Goal: Task Accomplishment & Management: Manage account settings

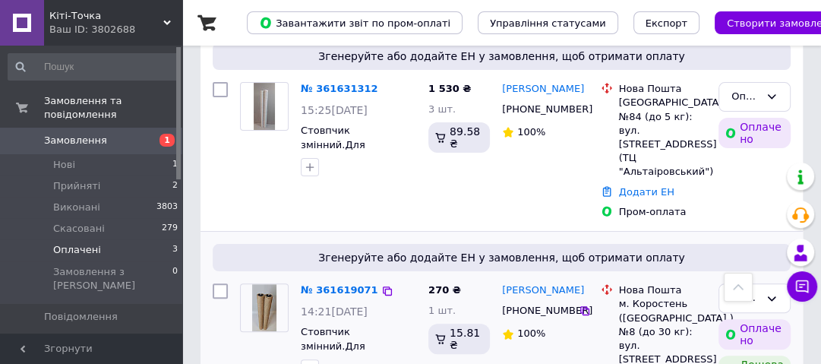
scroll to position [304, 0]
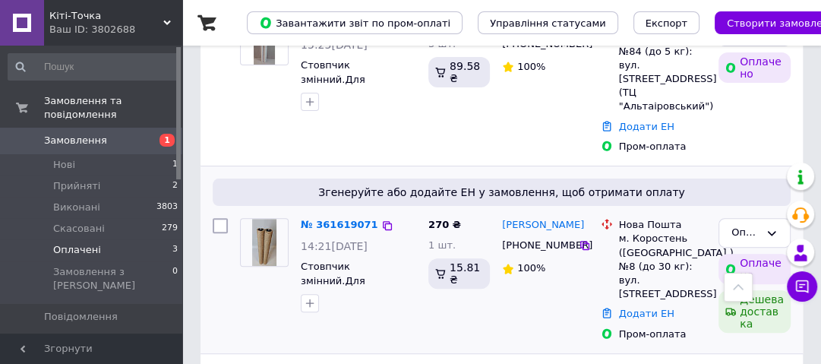
click at [328, 217] on div "№ 361619071" at bounding box center [339, 225] width 81 height 17
click at [320, 219] on link "№ 361619071" at bounding box center [339, 224] width 77 height 11
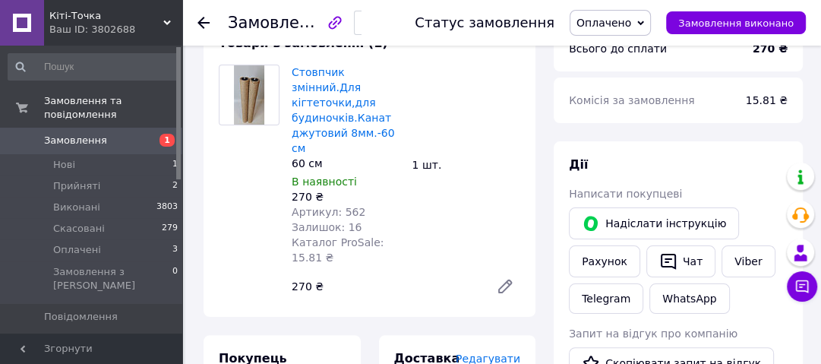
scroll to position [182, 0]
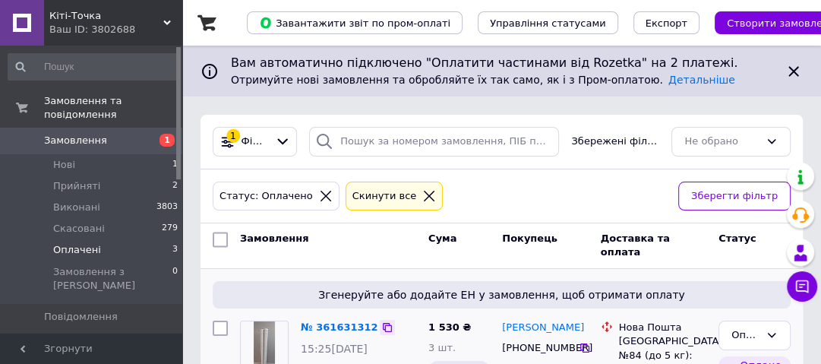
scroll to position [122, 0]
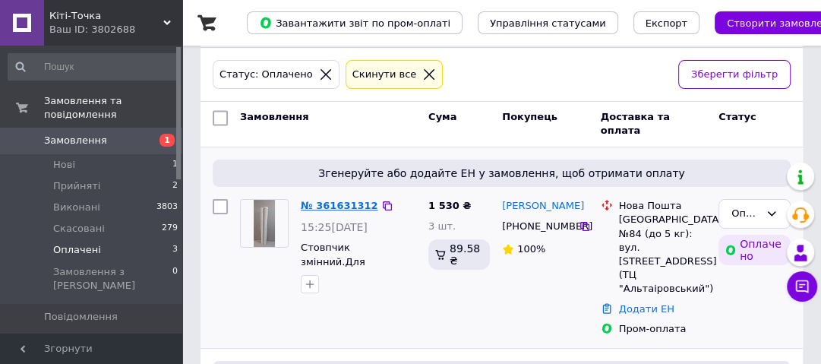
click at [334, 203] on link "№ 361631312" at bounding box center [339, 205] width 77 height 11
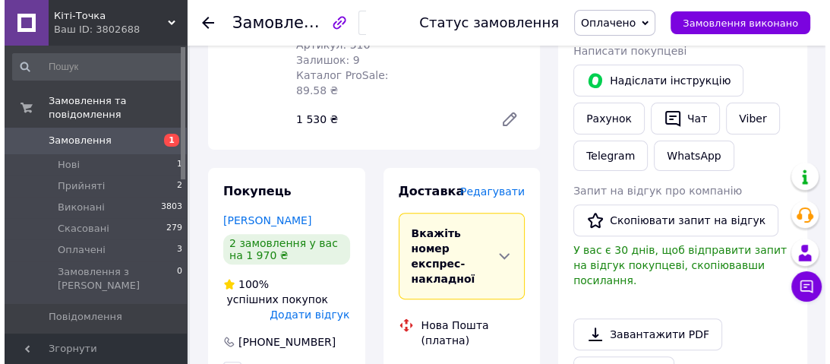
scroll to position [304, 0]
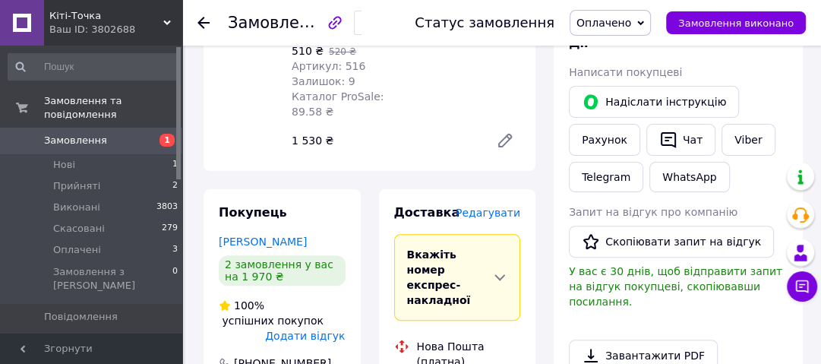
click at [482, 216] on span "Редагувати" at bounding box center [488, 213] width 65 height 12
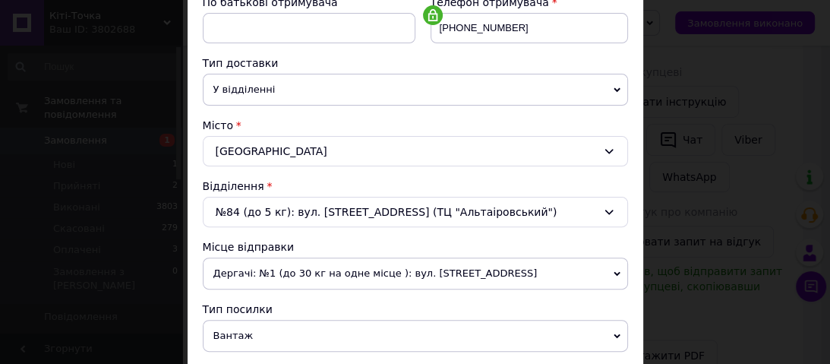
click at [271, 213] on div "№84 (до 5 кг): вул. [STREET_ADDRESS] (ТЦ "Альтаіровський")" at bounding box center [415, 212] width 425 height 30
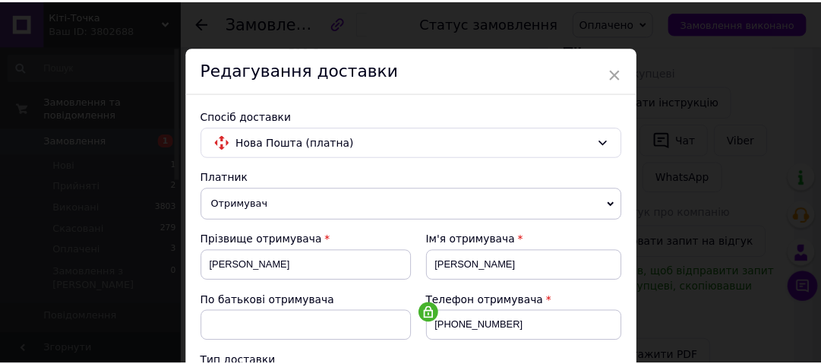
scroll to position [0, 0]
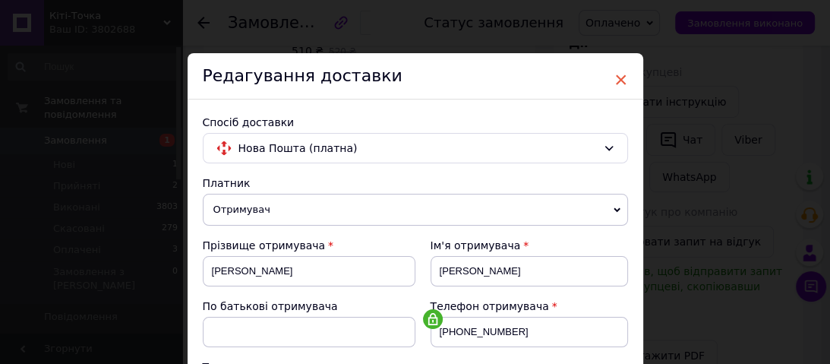
type input "125"
click at [622, 79] on span "×" at bounding box center [622, 80] width 14 height 26
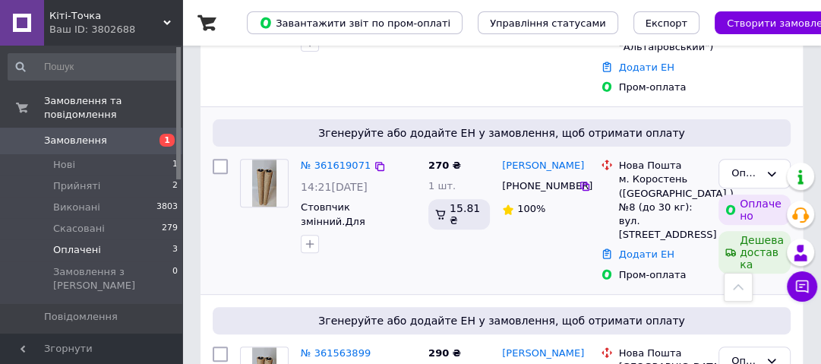
scroll to position [365, 0]
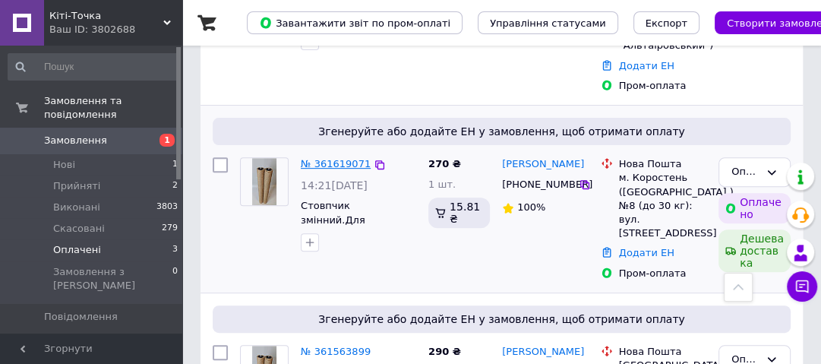
click at [338, 158] on link "№ 361619071" at bounding box center [336, 163] width 70 height 11
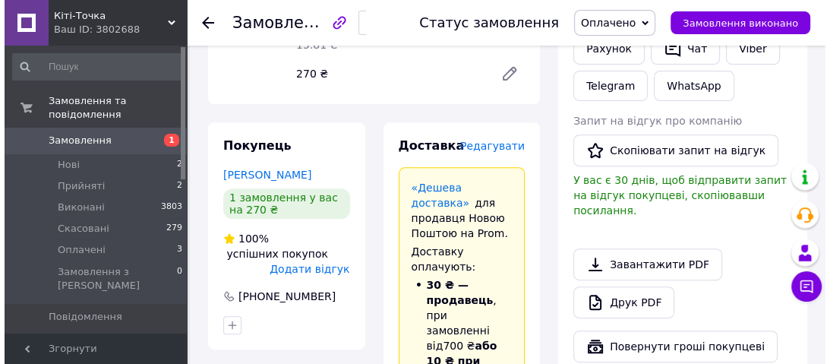
scroll to position [365, 0]
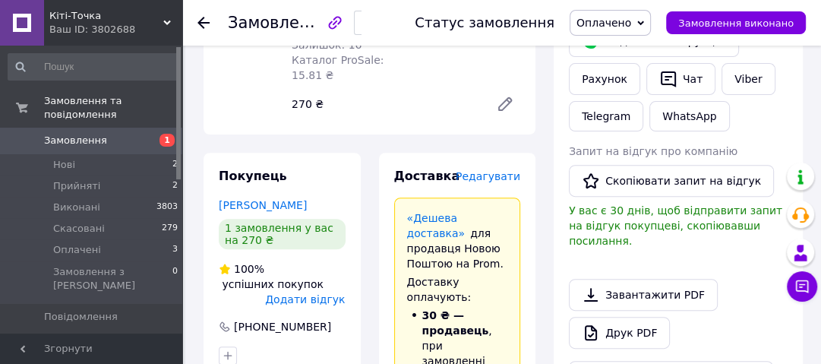
click at [489, 170] on span "Редагувати" at bounding box center [488, 176] width 65 height 12
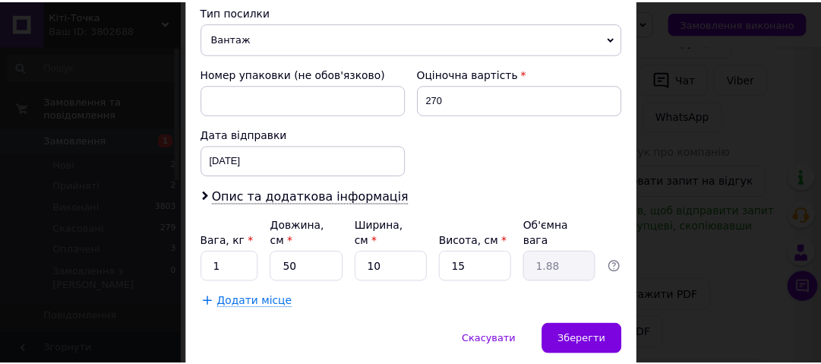
scroll to position [641, 0]
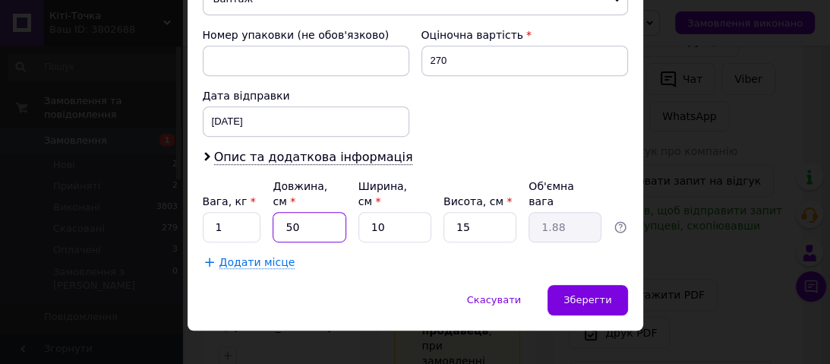
click at [293, 212] on input "50" at bounding box center [309, 227] width 73 height 30
type input "5"
type input "0.19"
type input "6"
type input "0.23"
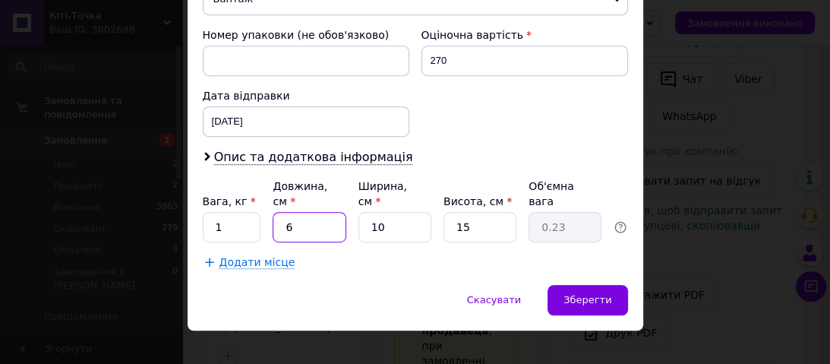
type input "65"
type input "2.44"
type input "65"
click at [405, 212] on input "10" at bounding box center [395, 227] width 73 height 30
type input "1"
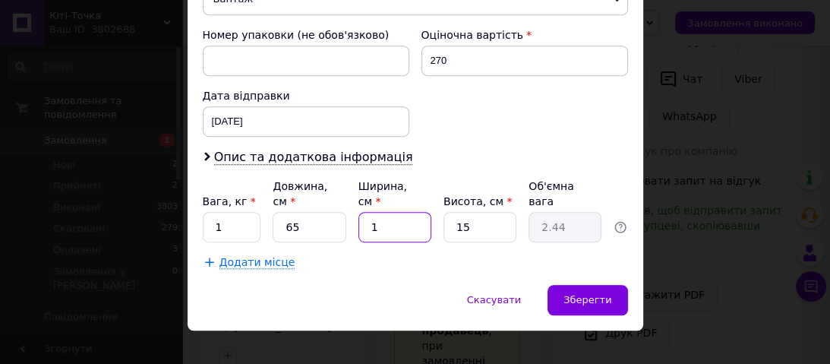
type input "0.24"
type input "12"
type input "2.93"
type input "12"
click at [492, 212] on input "15" at bounding box center [480, 227] width 73 height 30
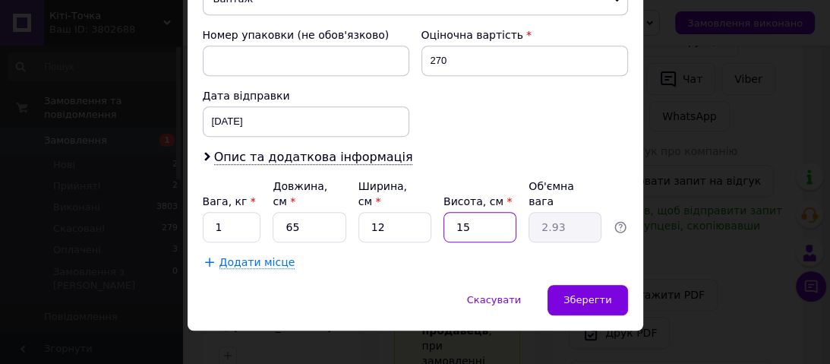
type input "1"
type input "0.2"
type input "9"
type input "1.76"
type input "1"
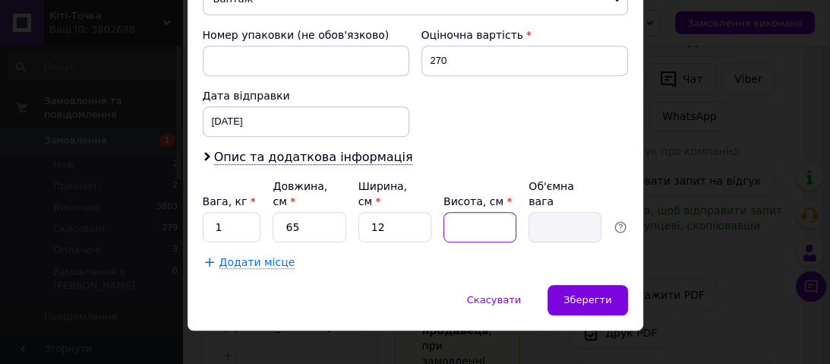
type input "0.2"
type input "10"
type input "1.95"
type input "10"
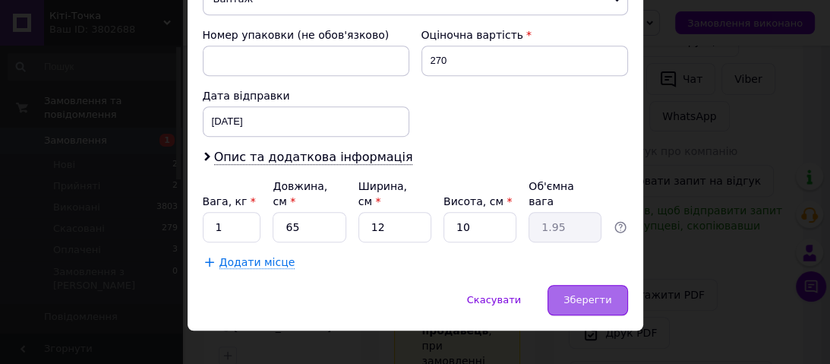
click at [593, 294] on span "Зберегти" at bounding box center [588, 299] width 48 height 11
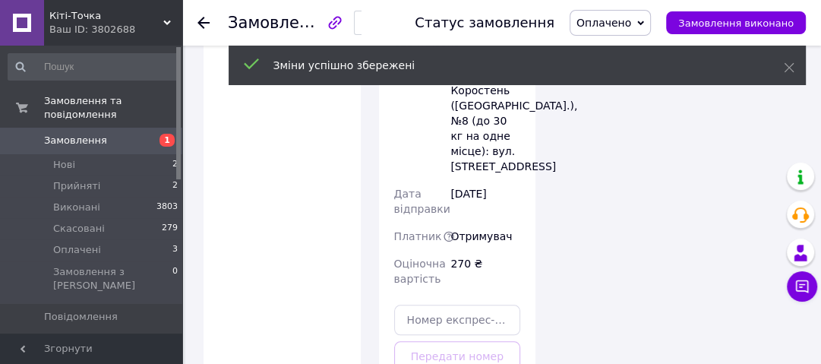
scroll to position [1276, 0]
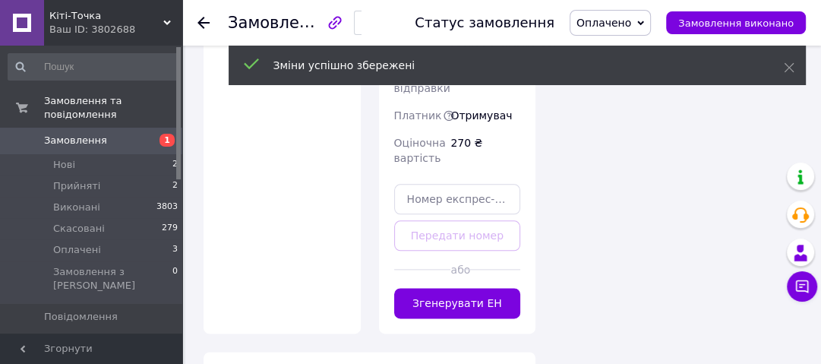
click at [475, 288] on button "Згенерувати ЕН" at bounding box center [457, 303] width 127 height 30
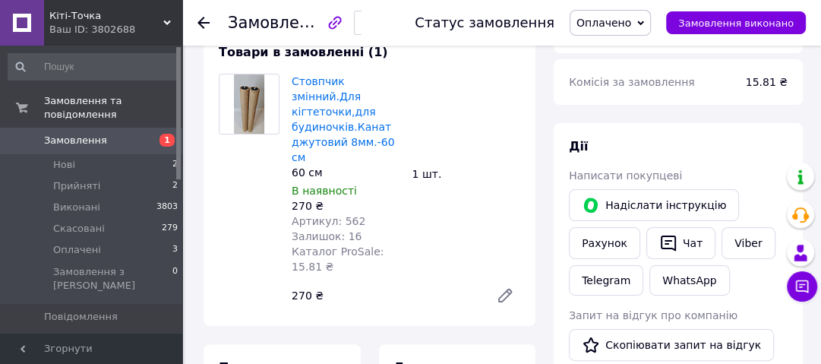
scroll to position [122, 0]
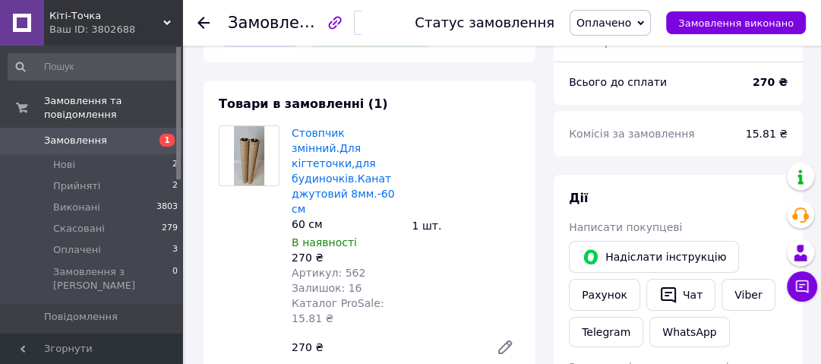
click at [620, 30] on span "Оплачено" at bounding box center [610, 23] width 81 height 26
click at [609, 52] on li "Прийнято" at bounding box center [611, 53] width 80 height 23
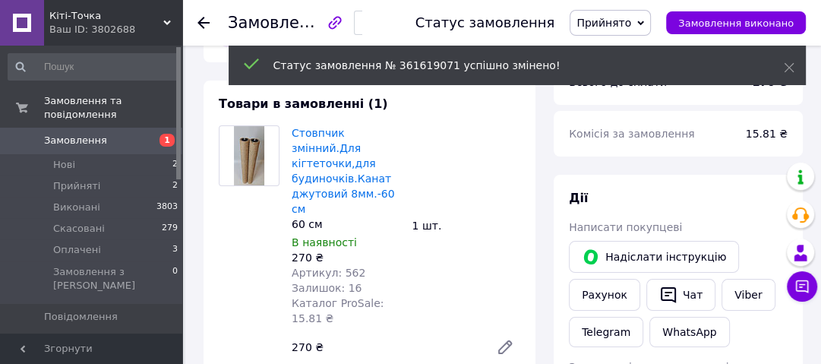
scroll to position [8, 0]
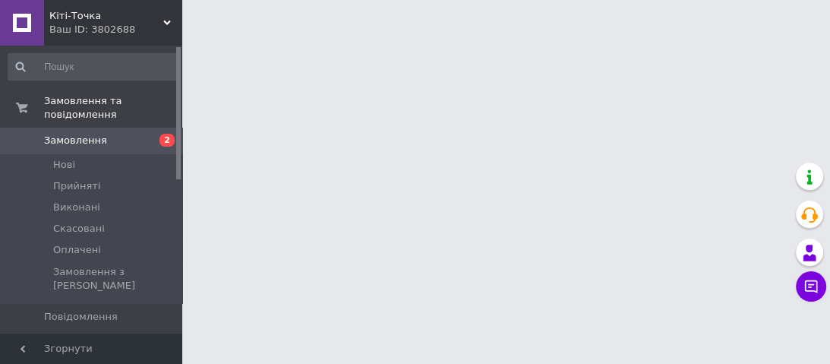
click at [82, 134] on span "Замовлення" at bounding box center [75, 141] width 63 height 14
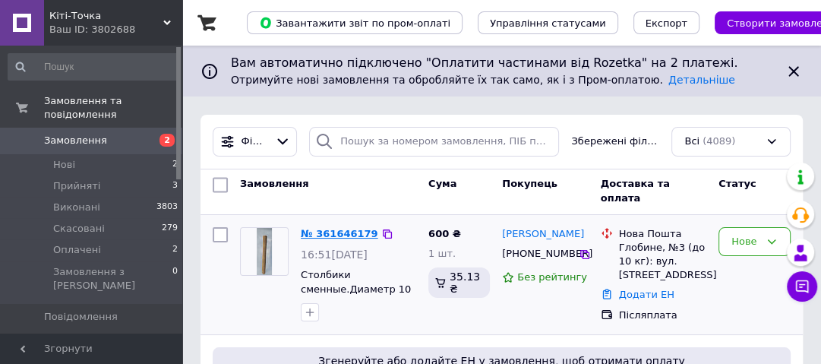
click at [333, 232] on link "№ 361646179" at bounding box center [339, 233] width 77 height 11
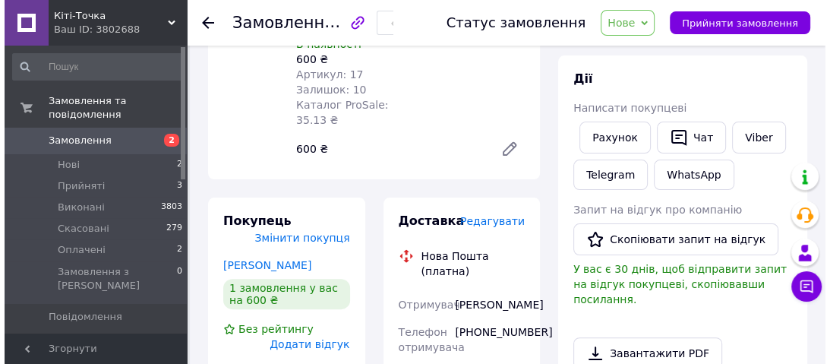
scroll to position [182, 0]
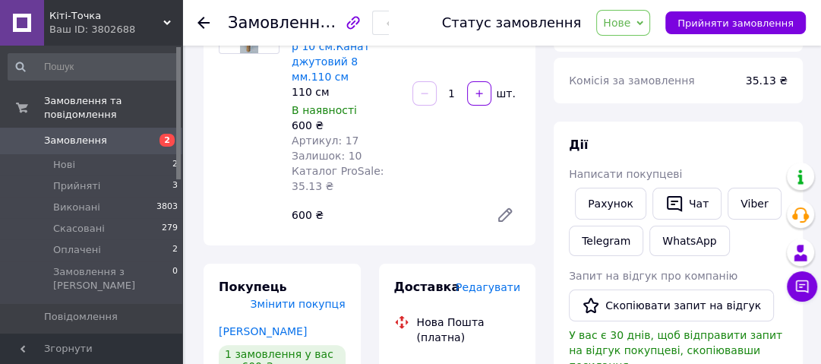
click at [483, 281] on span "Редагувати" at bounding box center [488, 287] width 65 height 12
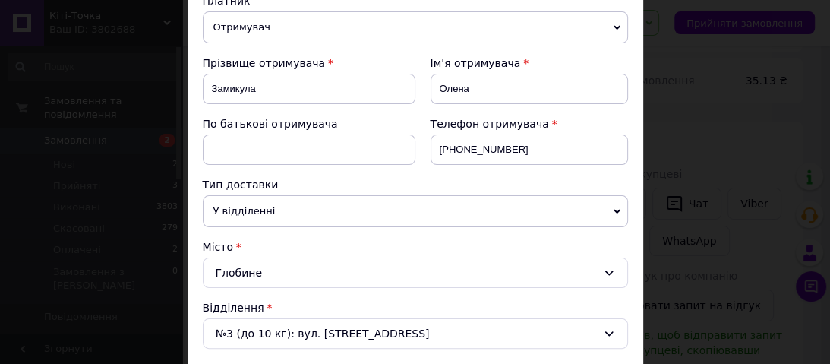
scroll to position [486, 0]
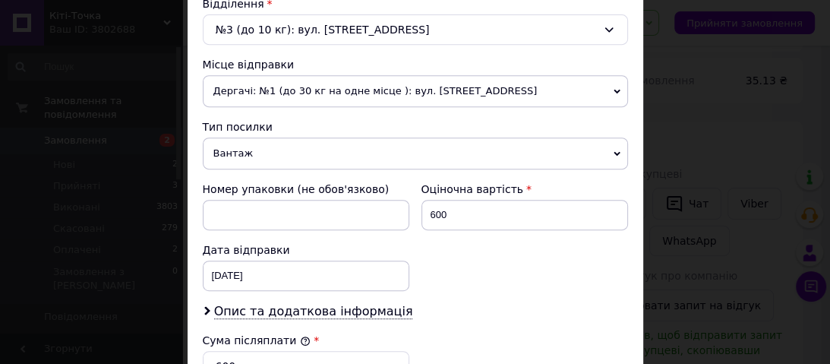
click at [580, 38] on div "№3 (до 10 кг): вул. Центральна, 269а" at bounding box center [415, 29] width 425 height 30
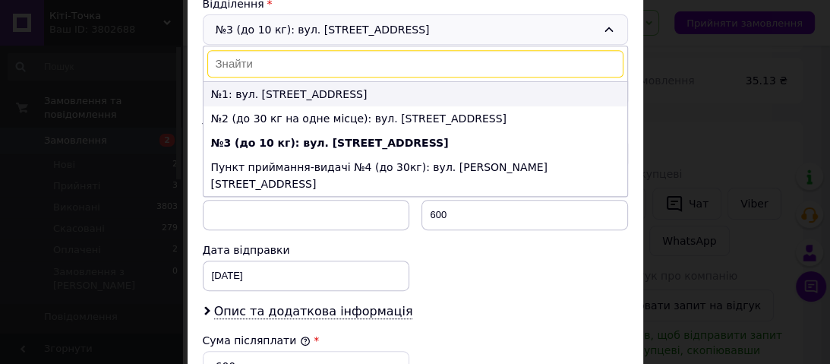
click at [325, 94] on li "№1: вул. Володимирівська, 186Б" at bounding box center [416, 94] width 424 height 24
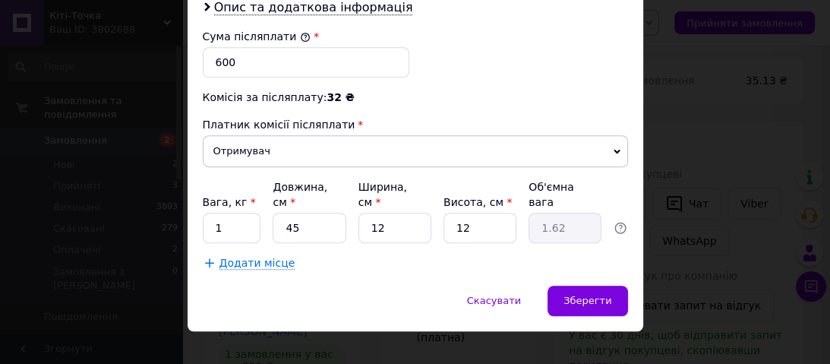
scroll to position [790, 0]
click at [327, 213] on input "45" at bounding box center [309, 228] width 73 height 30
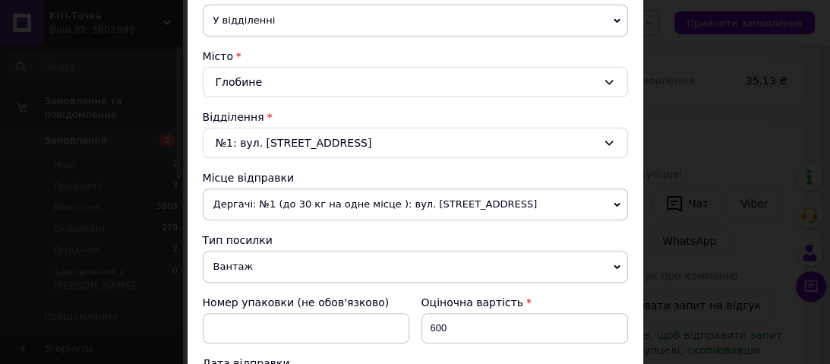
scroll to position [365, 0]
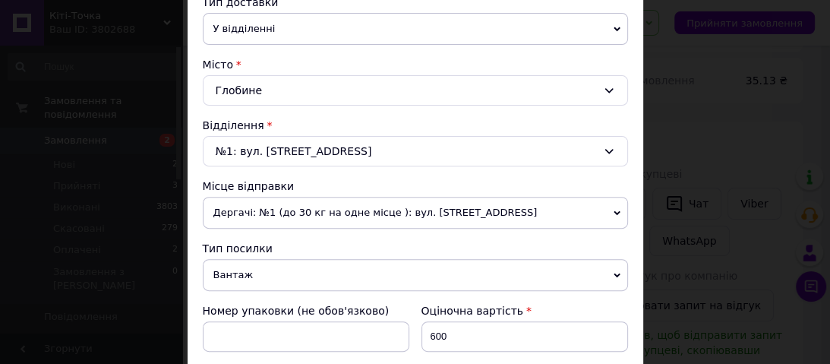
click at [308, 144] on div "№1: вул. Володимирівська, 186Б" at bounding box center [415, 151] width 425 height 30
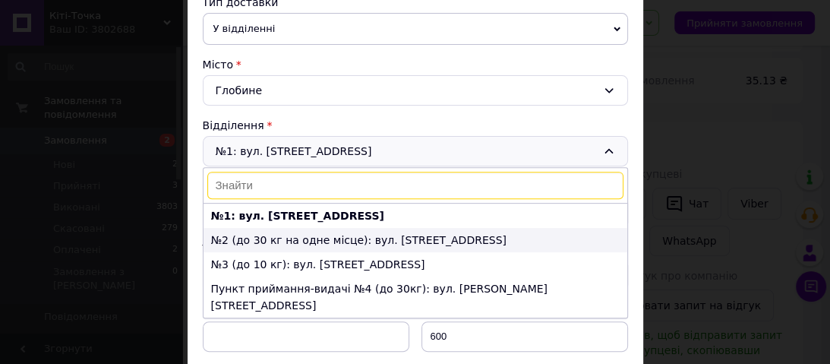
click at [395, 236] on li "№2 (до 30 кг на одне місце): вул. Виноградна, 3а" at bounding box center [416, 240] width 424 height 24
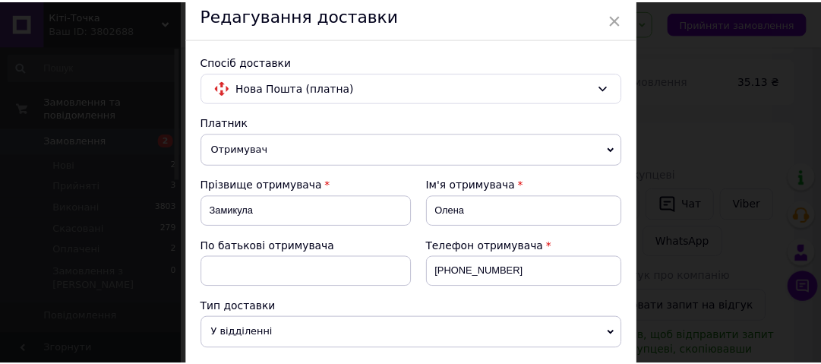
scroll to position [0, 0]
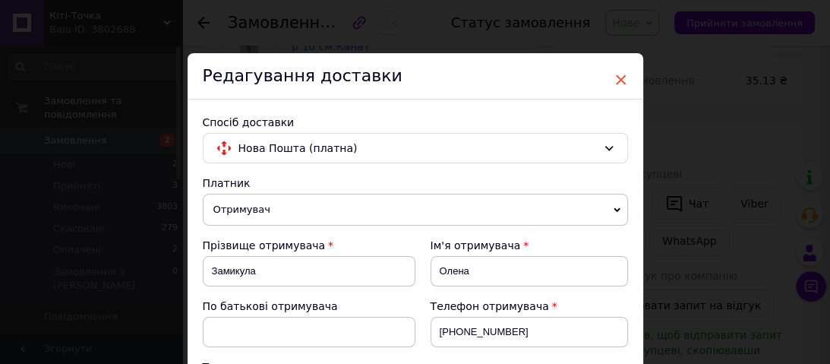
click at [620, 77] on span "×" at bounding box center [622, 80] width 14 height 26
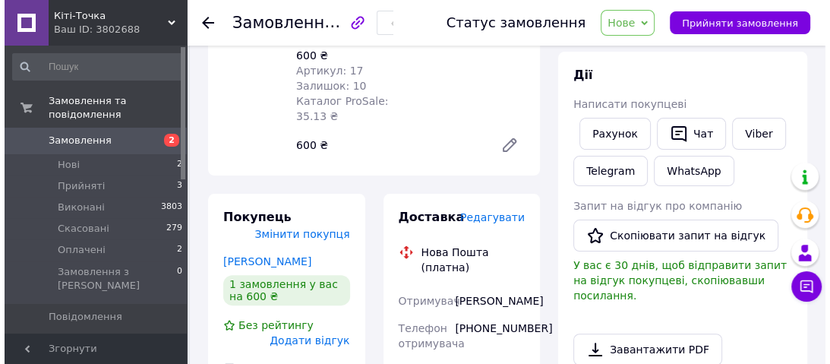
scroll to position [243, 0]
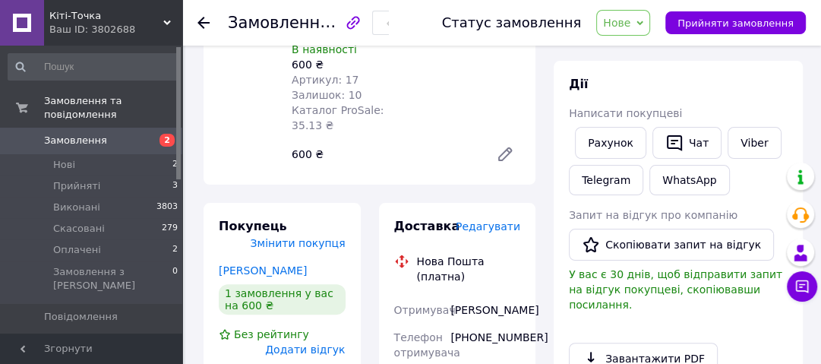
click at [492, 220] on span "Редагувати" at bounding box center [488, 226] width 65 height 12
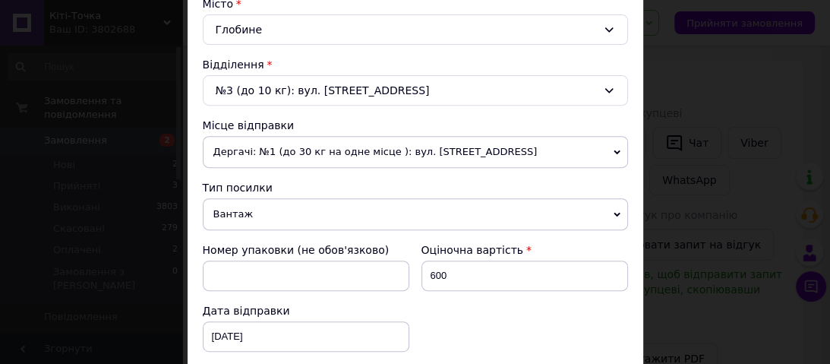
scroll to position [365, 0]
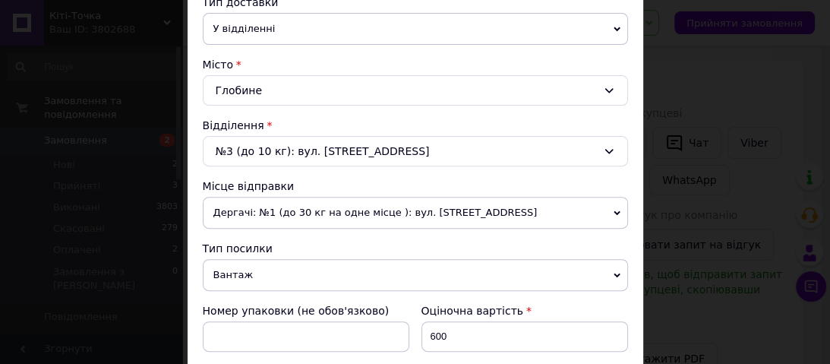
click at [274, 154] on div "№3 (до 10 кг): вул. Центральна, 269а" at bounding box center [415, 151] width 425 height 30
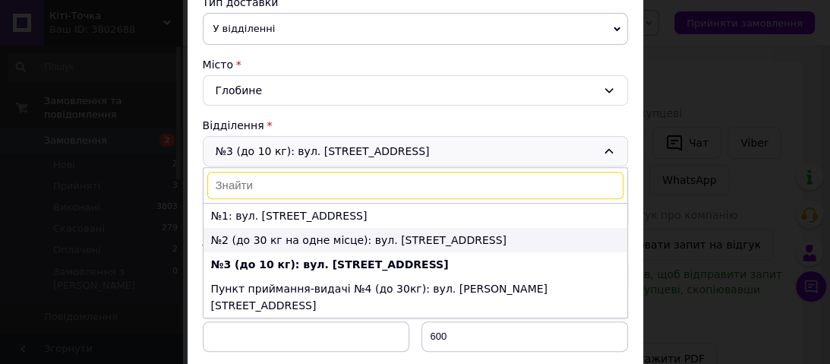
click at [264, 246] on li "№2 (до 30 кг на одне місце): вул. Виноградна, 3а" at bounding box center [416, 240] width 424 height 24
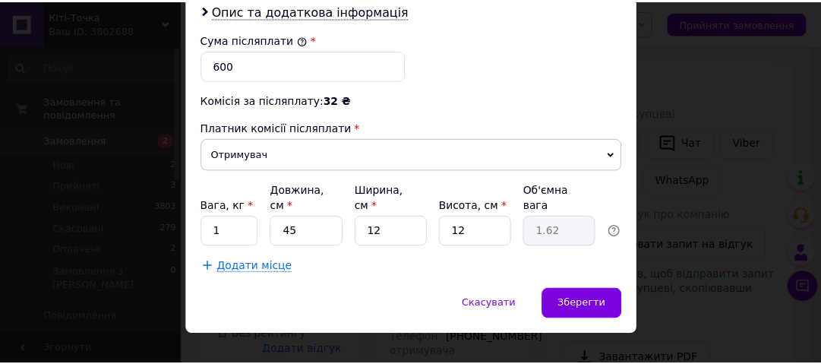
scroll to position [790, 0]
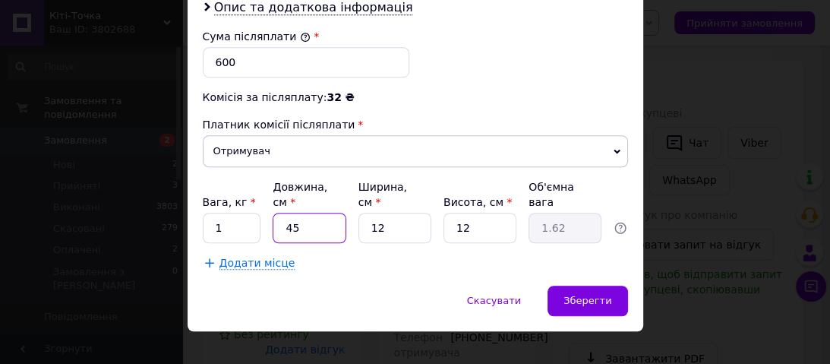
drag, startPoint x: 310, startPoint y: 210, endPoint x: 315, endPoint y: 202, distance: 8.9
click at [310, 213] on input "45" at bounding box center [309, 228] width 73 height 30
type input "4"
type input "0.14"
type input "1"
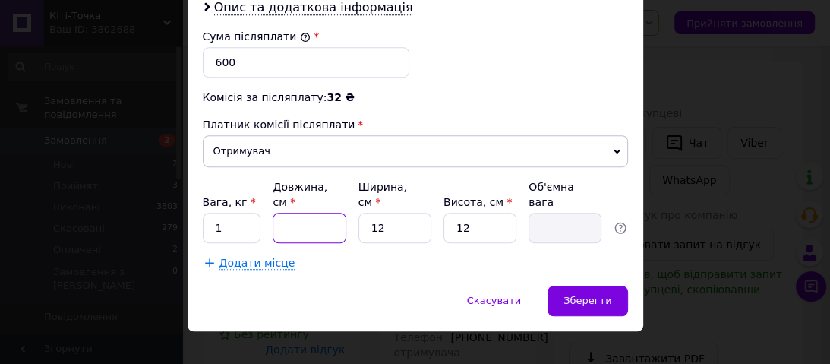
type input "0.1"
type input "15"
type input "0.54"
type input "1"
type input "0.1"
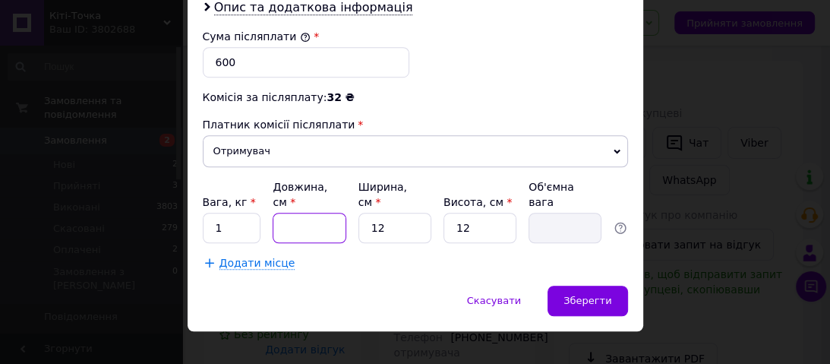
type input "1"
type input "0.1"
type input "11"
type input "0.4"
type input "115"
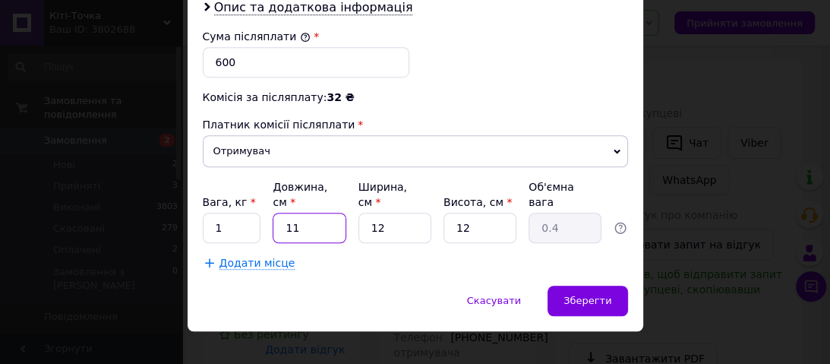
type input "4.14"
type input "115"
click at [387, 213] on input "12" at bounding box center [395, 228] width 73 height 30
type input "1"
type input "0.35"
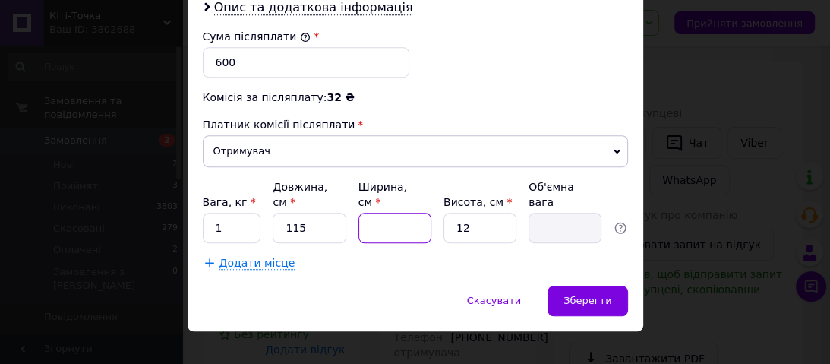
type input "1"
type input "0.35"
type input "15"
type input "5.18"
type input "15"
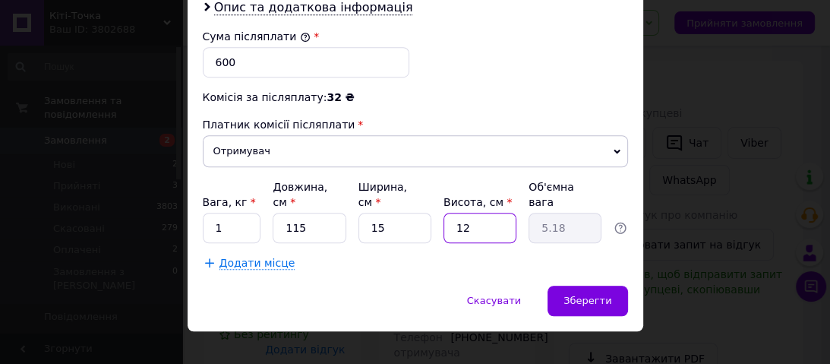
click at [473, 213] on input "12" at bounding box center [480, 228] width 73 height 30
type input "1"
type input "0.43"
type input "10"
type input "4.31"
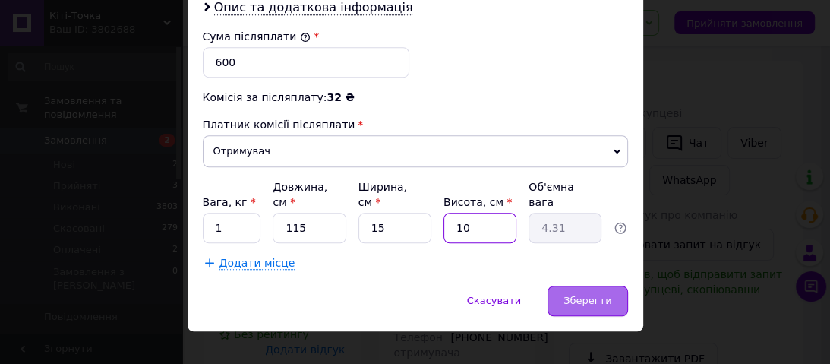
type input "10"
click at [584, 295] on span "Зберегти" at bounding box center [588, 300] width 48 height 11
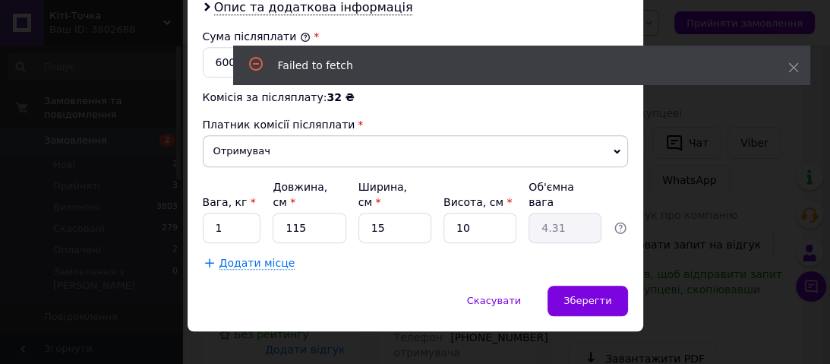
click at [429, 255] on div "Додати місце" at bounding box center [415, 262] width 425 height 15
click at [596, 295] on span "Зберегти" at bounding box center [588, 300] width 48 height 11
click at [797, 64] on icon at bounding box center [794, 67] width 11 height 11
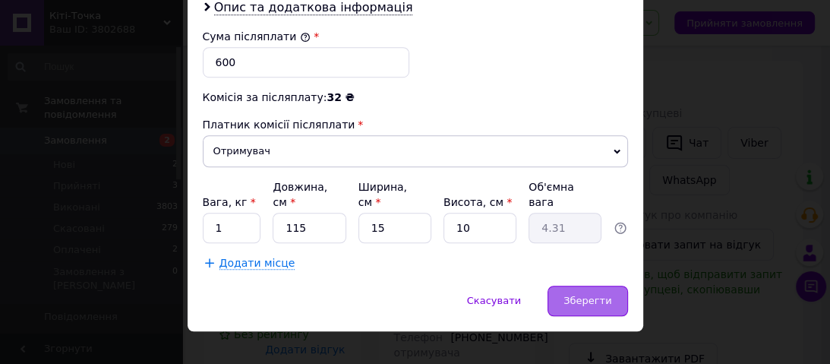
click at [612, 286] on div "Зберегти" at bounding box center [588, 301] width 80 height 30
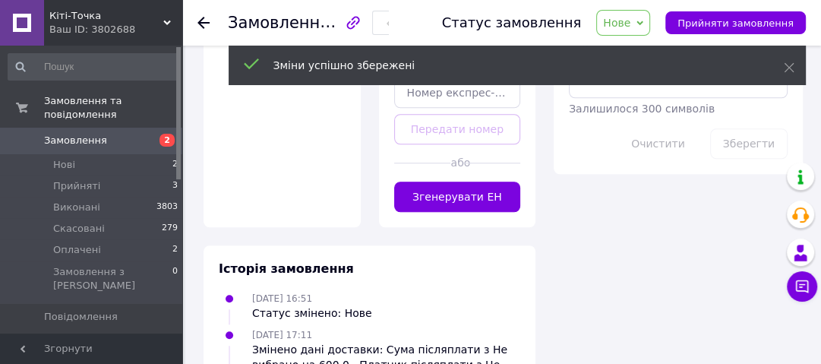
scroll to position [912, 0]
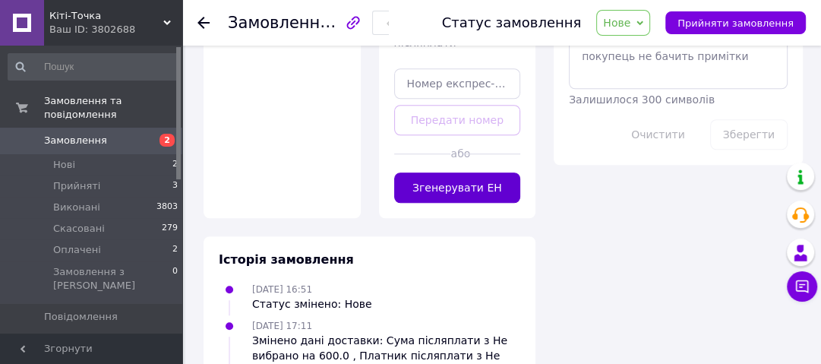
click at [465, 172] on button "Згенерувати ЕН" at bounding box center [457, 187] width 127 height 30
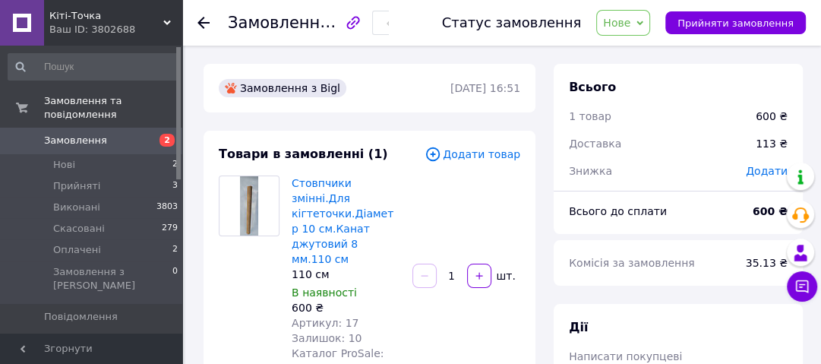
scroll to position [0, 0]
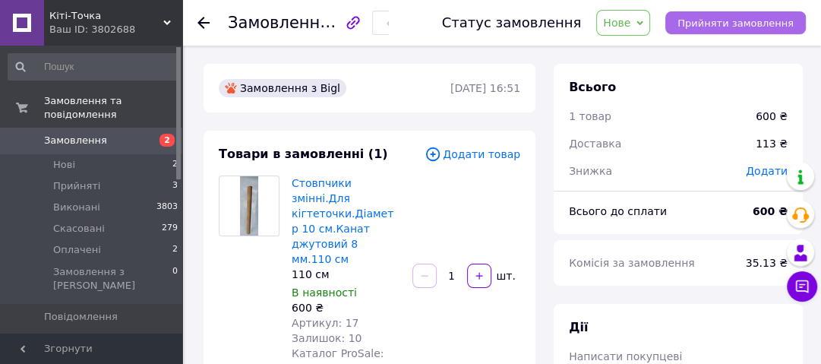
click at [717, 22] on span "Прийняти замовлення" at bounding box center [736, 22] width 116 height 11
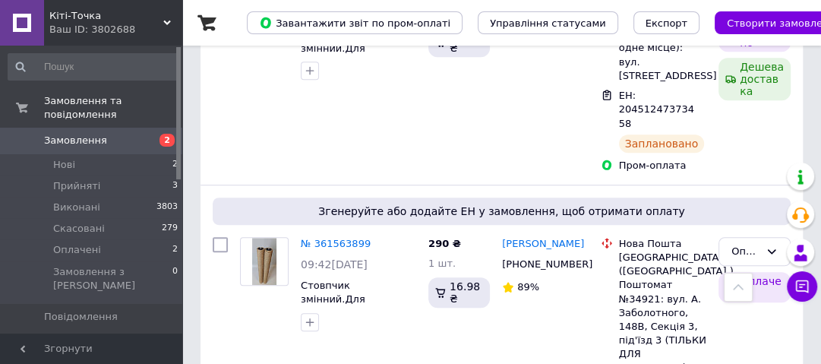
scroll to position [669, 0]
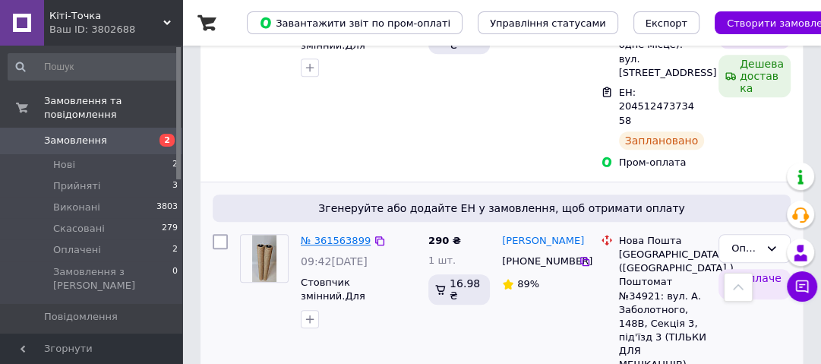
click at [324, 235] on link "№ 361563899" at bounding box center [336, 240] width 70 height 11
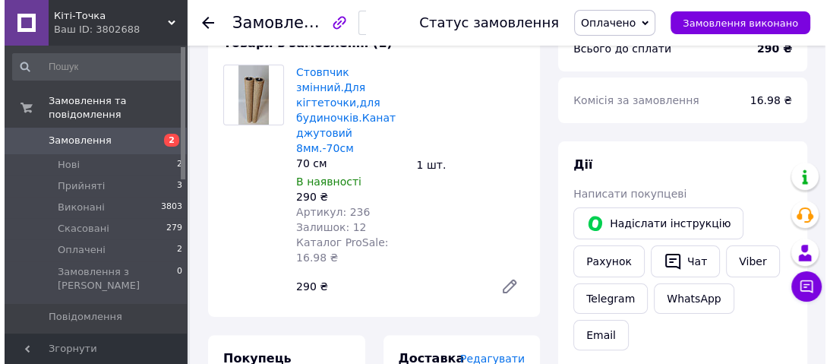
scroll to position [304, 0]
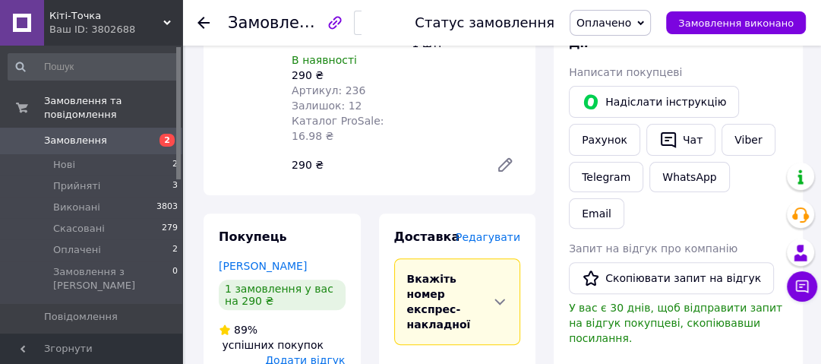
click at [489, 231] on span "Редагувати" at bounding box center [488, 237] width 65 height 12
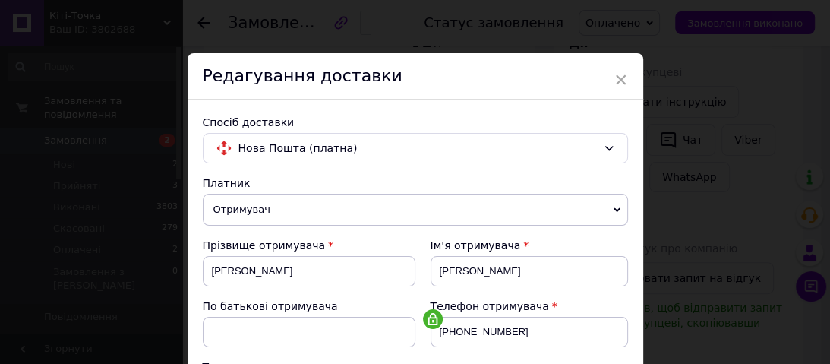
scroll to position [243, 0]
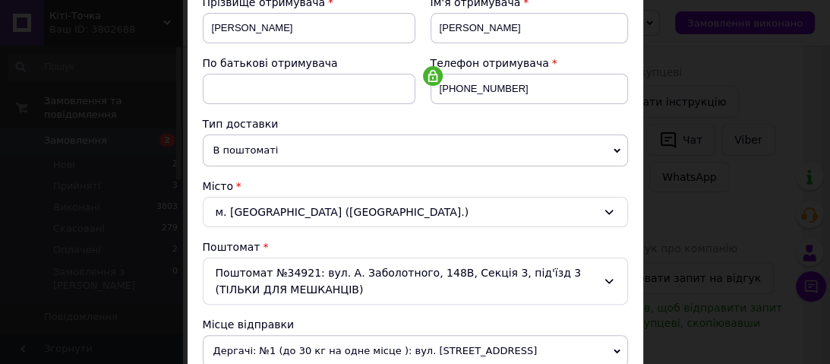
click at [278, 153] on span "В поштоматі" at bounding box center [415, 150] width 425 height 32
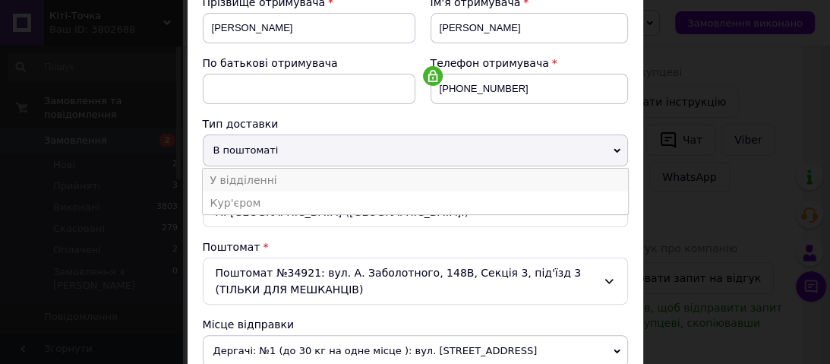
click at [253, 179] on li "У відділенні" at bounding box center [415, 180] width 425 height 23
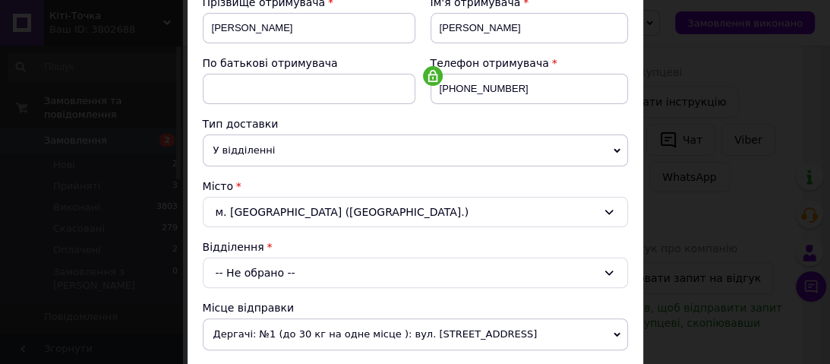
click at [274, 277] on div "-- Не обрано --" at bounding box center [415, 273] width 425 height 30
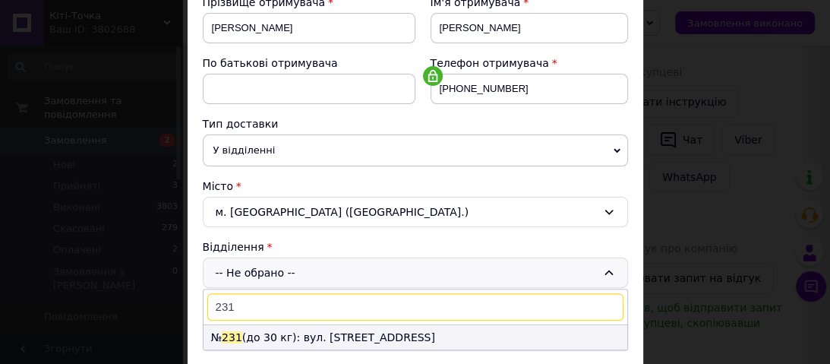
type input "231"
click at [293, 337] on li "№ 231 (до 30 кг): вул. Метрологічна, 2а" at bounding box center [416, 337] width 424 height 24
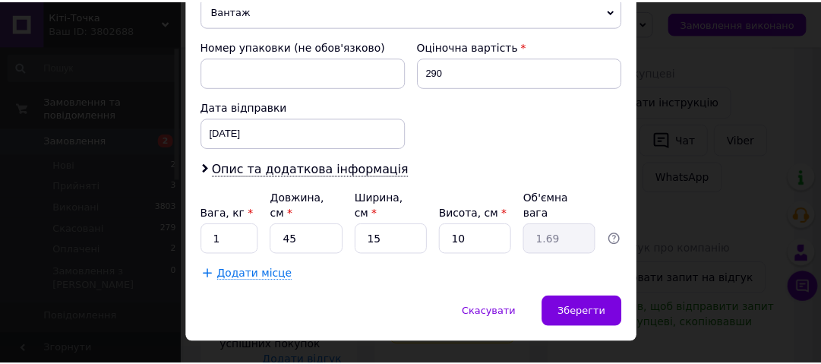
scroll to position [641, 0]
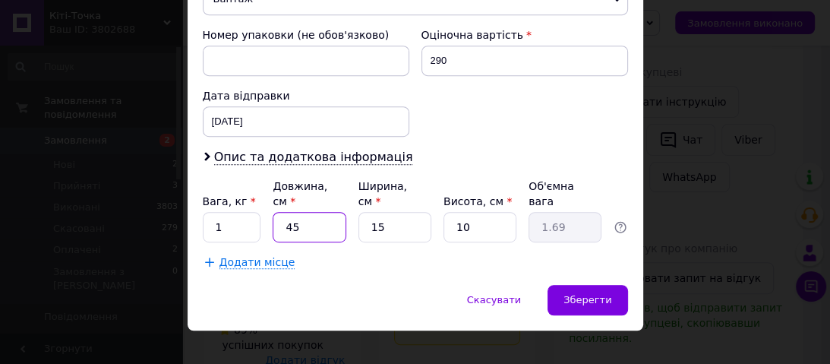
click at [319, 214] on input "45" at bounding box center [309, 227] width 73 height 30
type input "4"
type input "0.15"
type input "1"
type input "0.1"
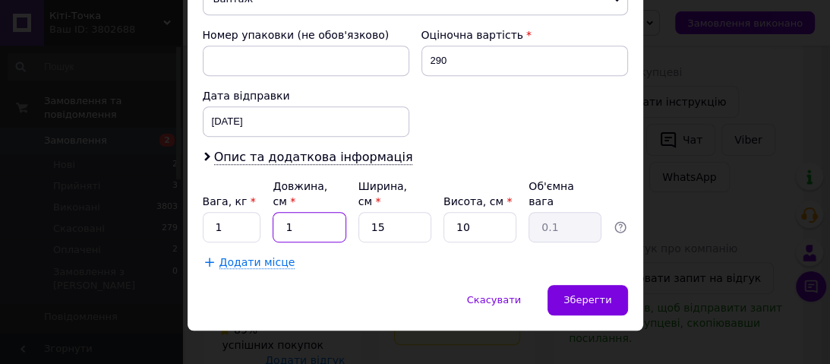
type input "10"
type input "0.38"
type input "105"
type input "3.94"
type input "105"
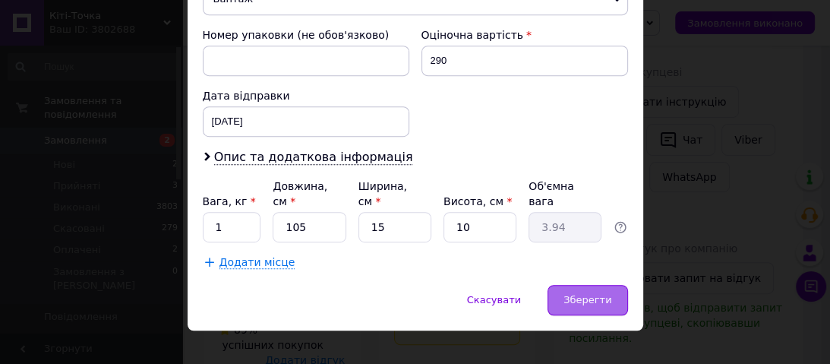
click at [586, 294] on span "Зберегти" at bounding box center [588, 299] width 48 height 11
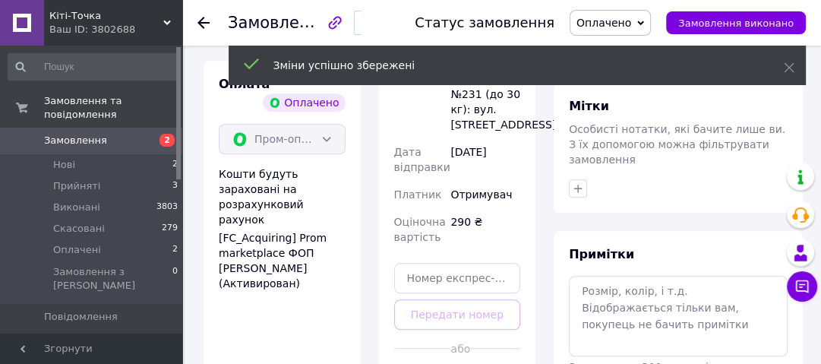
scroll to position [851, 0]
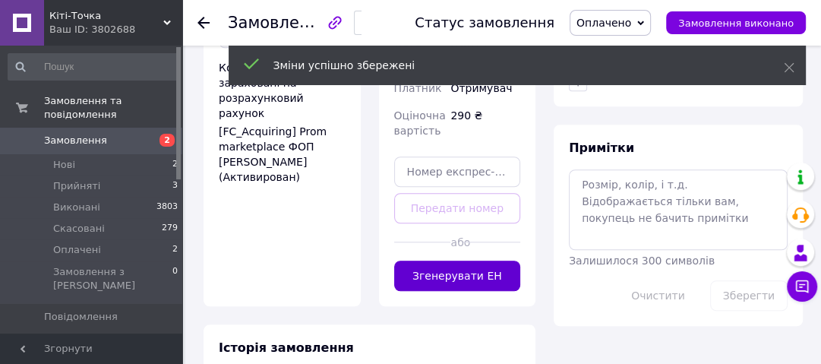
click at [496, 261] on button "Згенерувати ЕН" at bounding box center [457, 276] width 127 height 30
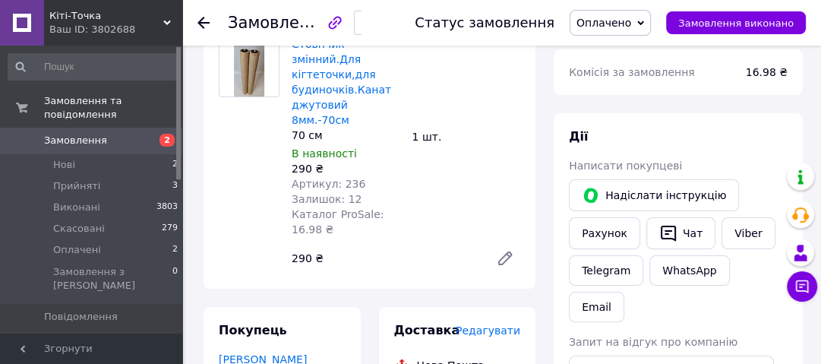
scroll to position [182, 0]
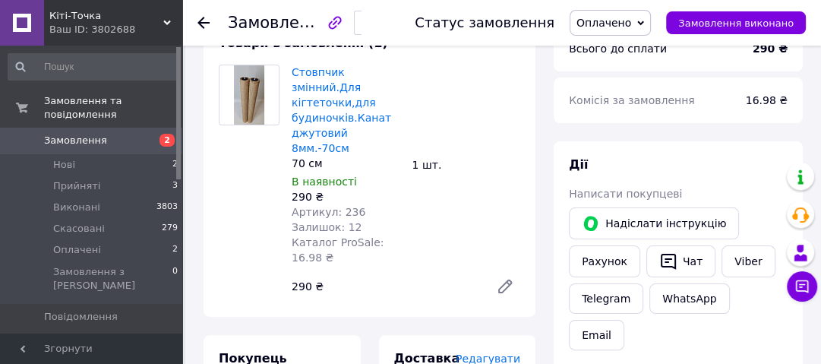
click at [631, 18] on span "Оплачено" at bounding box center [604, 23] width 55 height 12
click at [632, 49] on li "Прийнято" at bounding box center [611, 53] width 80 height 23
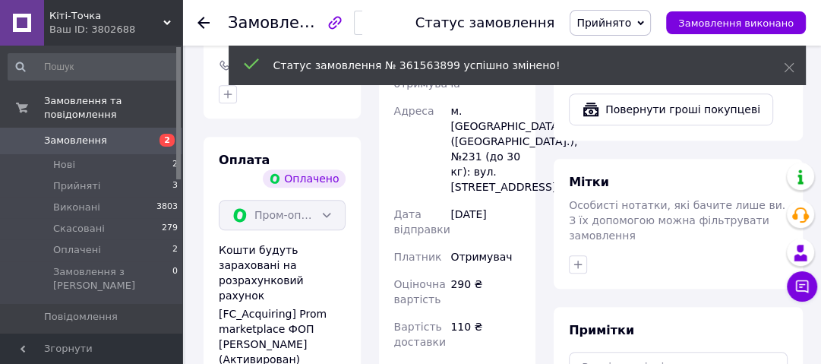
scroll to position [669, 0]
